Goal: Find specific page/section: Find specific page/section

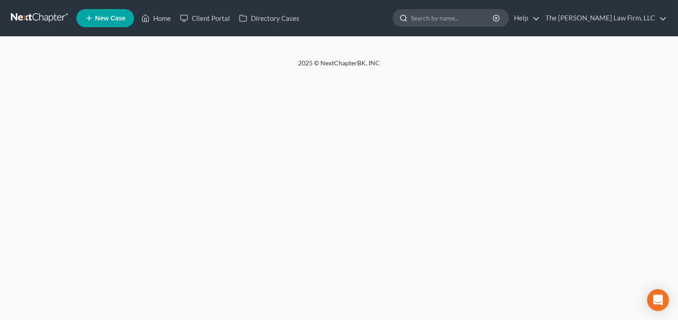
click at [458, 23] on input "search" at bounding box center [452, 18] width 83 height 17
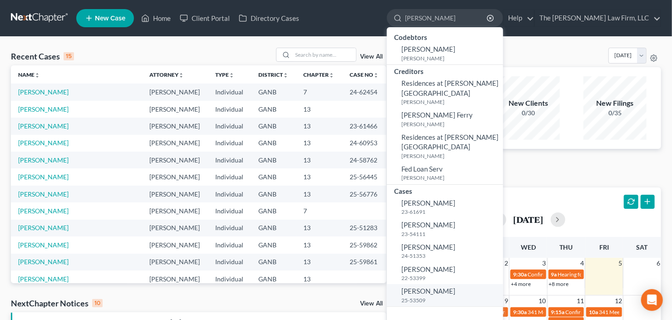
type input "[PERSON_NAME]"
click at [446, 287] on span "[PERSON_NAME]" at bounding box center [429, 291] width 54 height 8
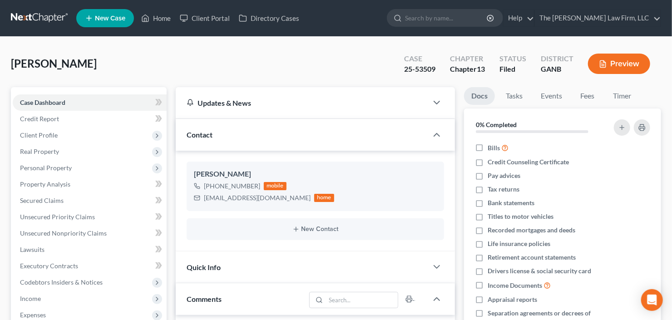
scroll to position [82, 0]
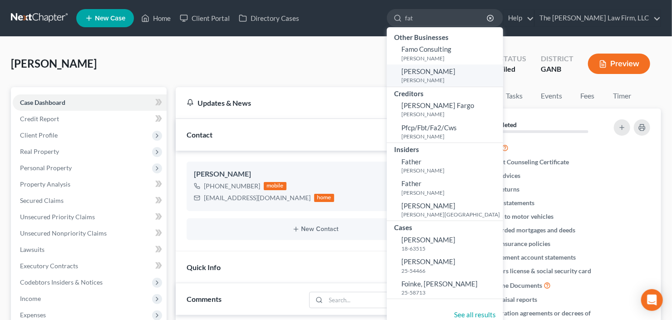
scroll to position [15, 0]
click at [281, 55] on div "Dorchy, Nathaniel Upgraded Case 24-62454 Chapter Chapter 7 Status Filed Distric…" at bounding box center [336, 68] width 650 height 40
